Goal: Find specific page/section: Find specific page/section

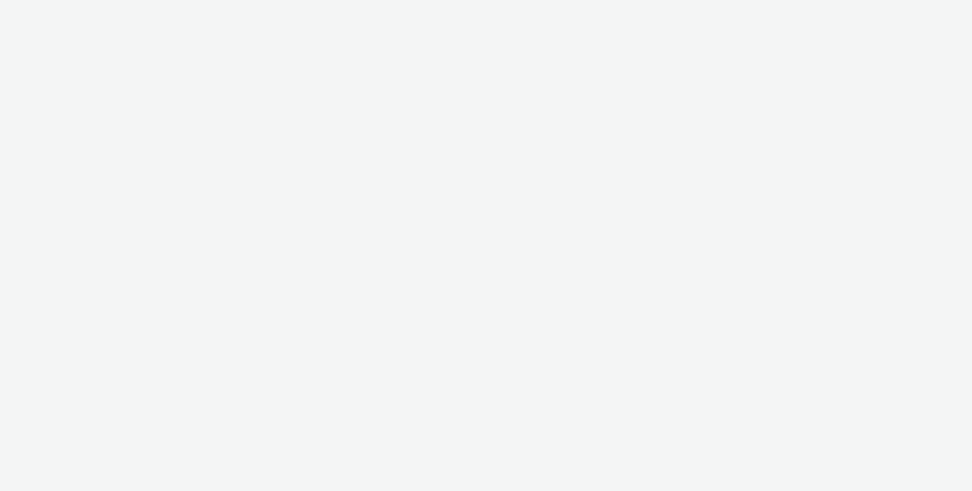
select select "10bae079-8a11-4fca-8b47-9e5fc357b551"
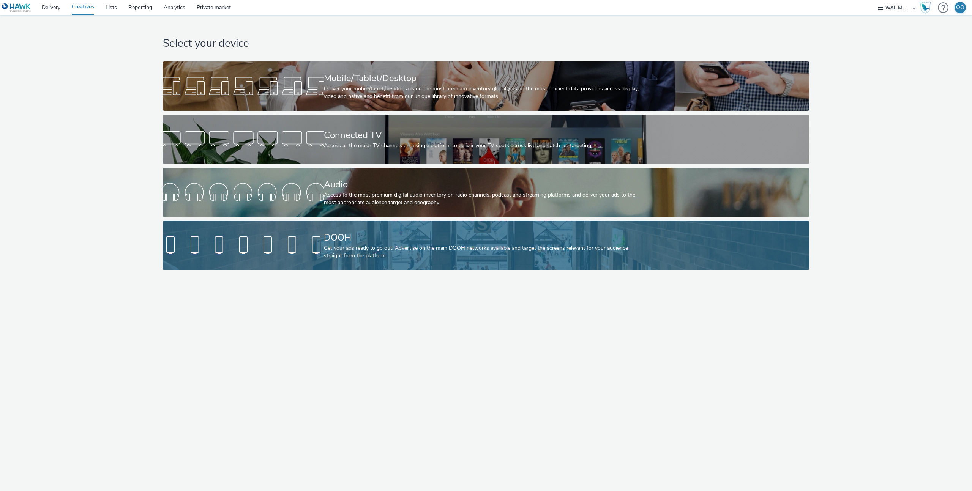
click at [346, 243] on div "DOOH" at bounding box center [485, 237] width 322 height 13
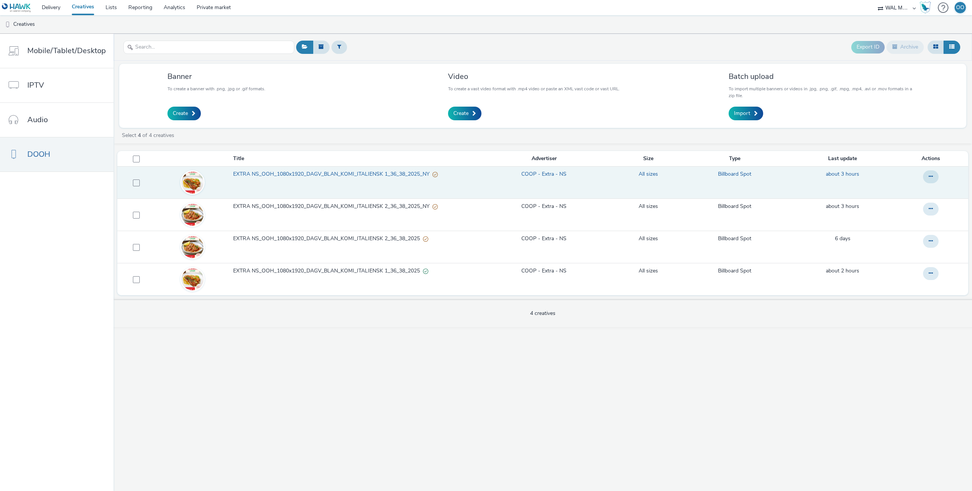
click at [327, 171] on span "EXTRA NS_OOH_1080x1920_DAGV_BLAN_KOMI_ITALIENSK 1_36_38_2025_NY" at bounding box center [332, 174] width 199 height 8
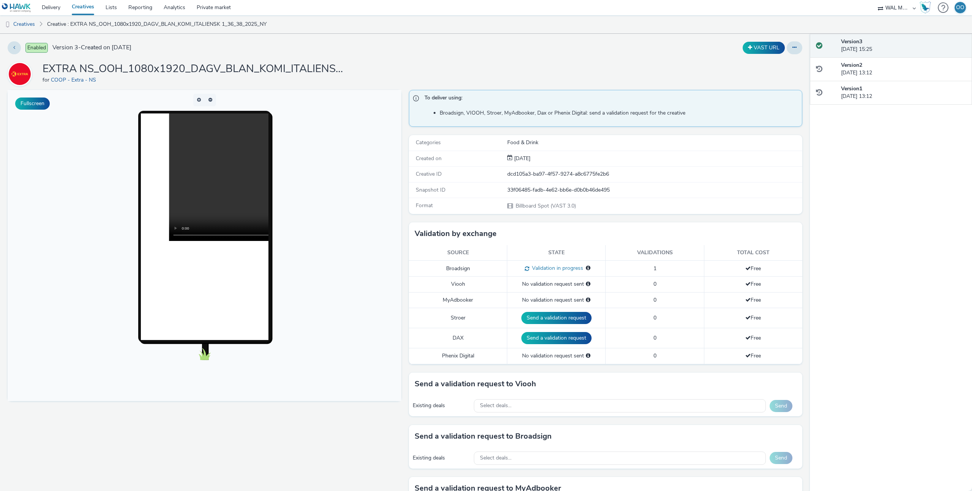
click at [82, 10] on link "Creatives" at bounding box center [83, 7] width 34 height 15
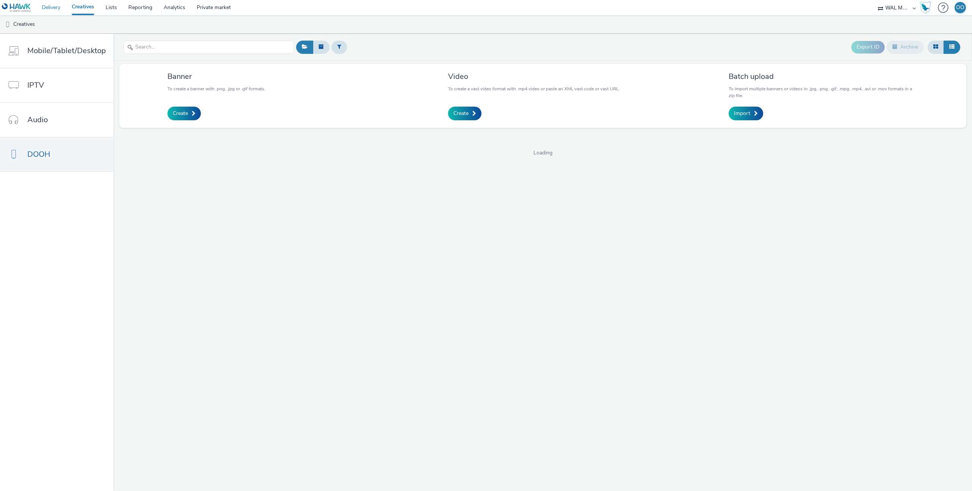
click at [59, 7] on link "Delivery" at bounding box center [51, 7] width 30 height 15
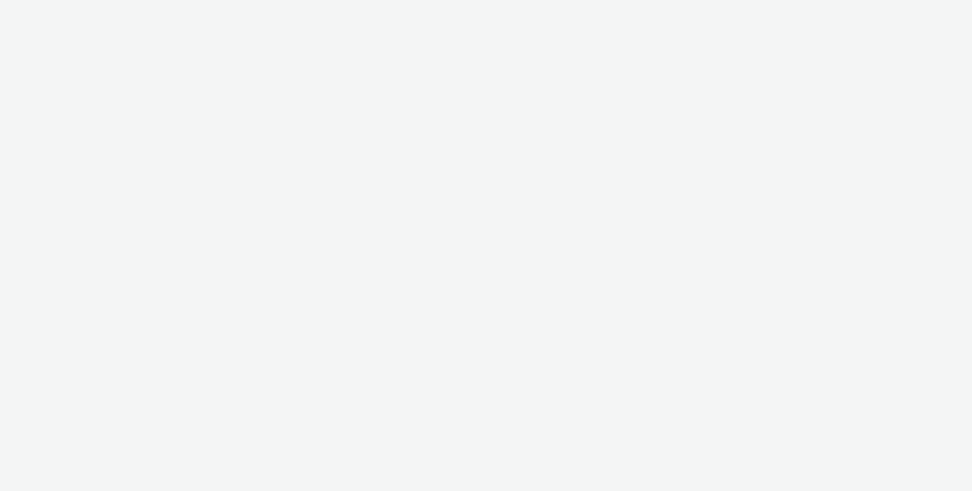
select select "ec8bba8d-6d40-4913-8bcc-46d5198776fd"
